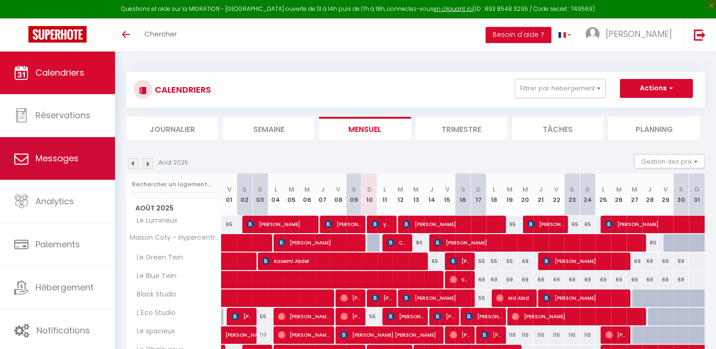
click at [88, 148] on link "Messages" at bounding box center [57, 158] width 115 height 43
select select "message"
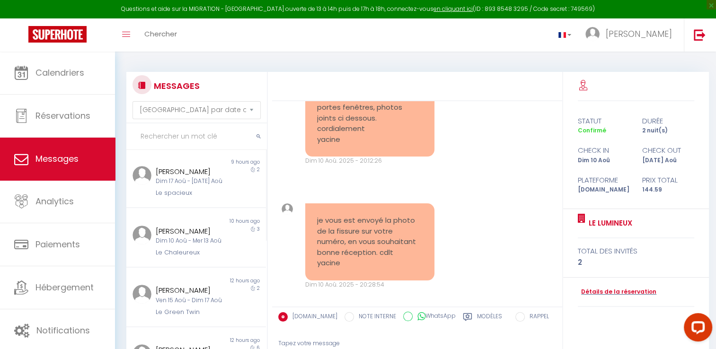
scroll to position [207, 0]
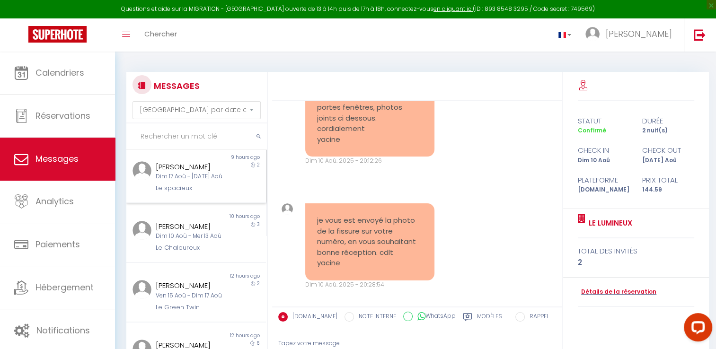
click at [202, 194] on div "[PERSON_NAME] Dim 17 Aoû - [DATE] Aoû Le spacieux" at bounding box center [190, 177] width 81 height 32
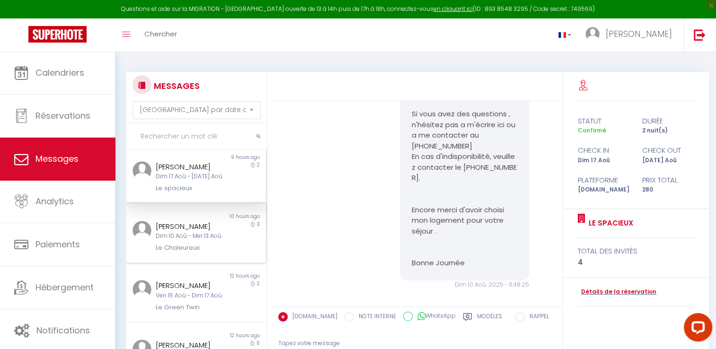
click at [216, 253] on div "Le Chaleureux" at bounding box center [190, 247] width 69 height 9
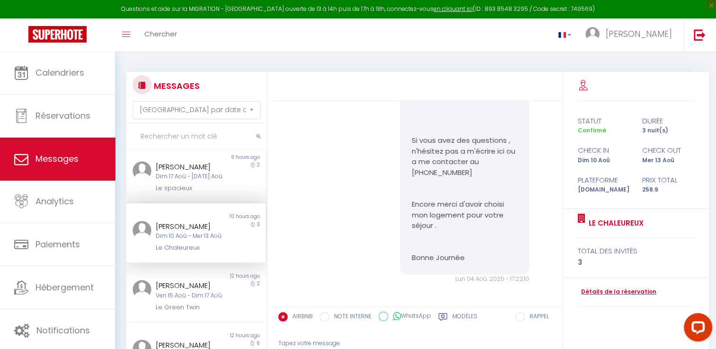
scroll to position [543, 0]
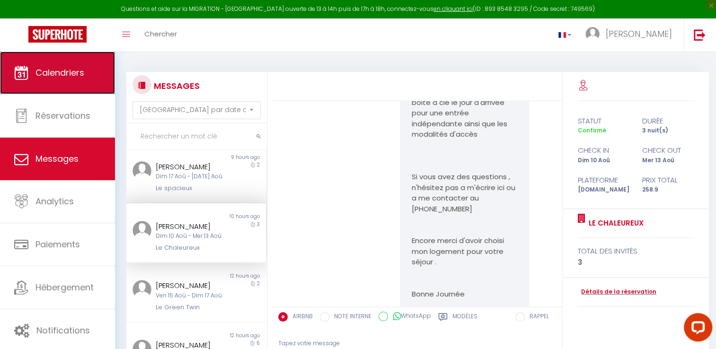
click at [18, 73] on icon at bounding box center [21, 73] width 14 height 14
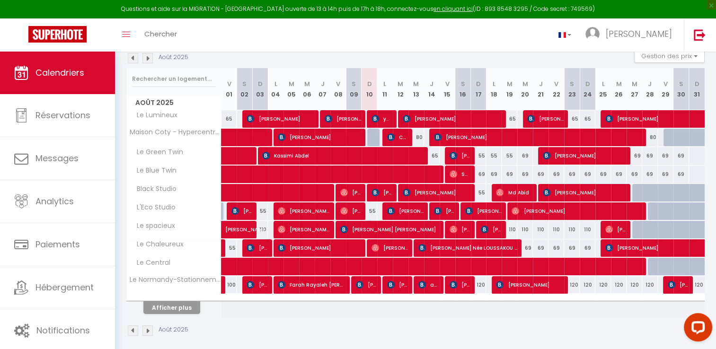
scroll to position [108, 0]
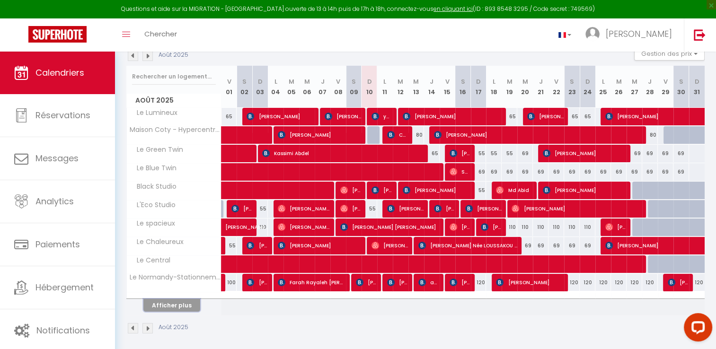
click at [171, 309] on button "Afficher plus" at bounding box center [171, 305] width 57 height 13
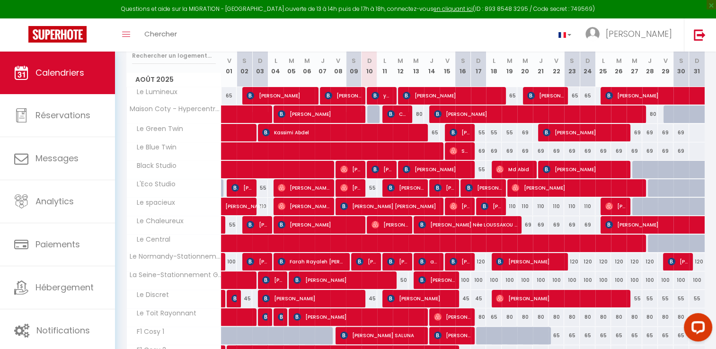
scroll to position [180, 0]
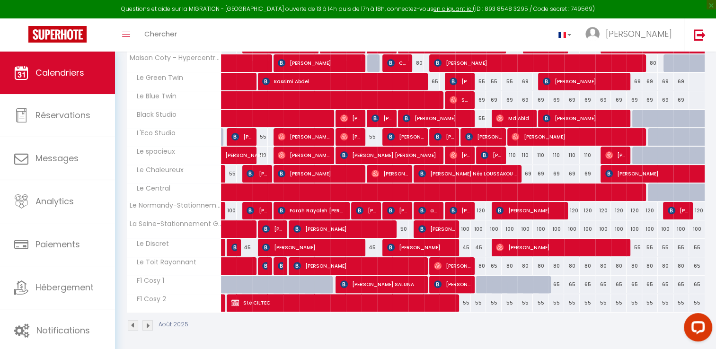
click at [149, 323] on img at bounding box center [147, 325] width 10 height 10
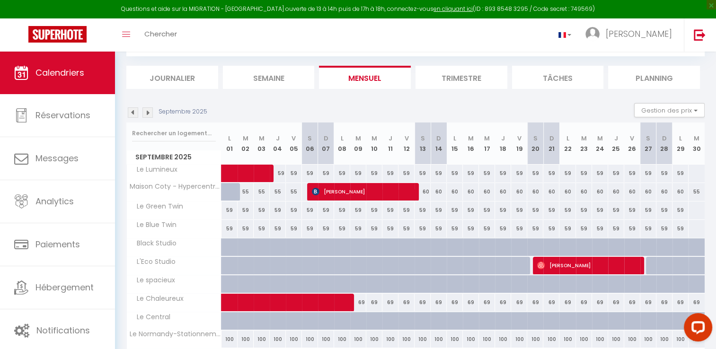
scroll to position [111, 0]
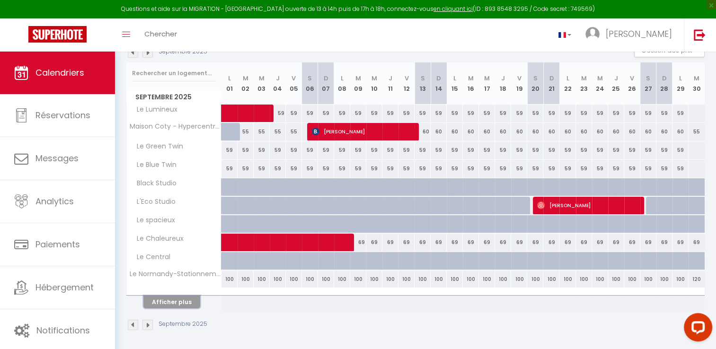
click at [182, 304] on button "Afficher plus" at bounding box center [171, 302] width 57 height 13
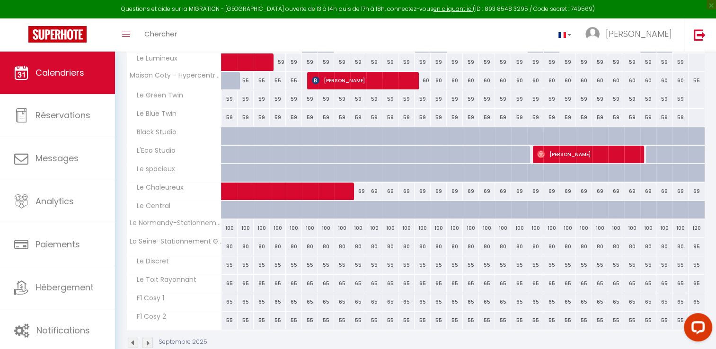
scroll to position [180, 0]
